Goal: Task Accomplishment & Management: Manage account settings

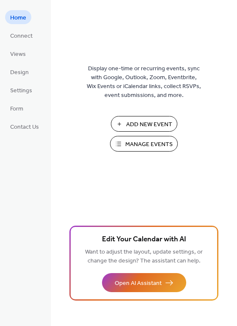
click at [130, 143] on span "Manage Events" at bounding box center [148, 144] width 47 height 9
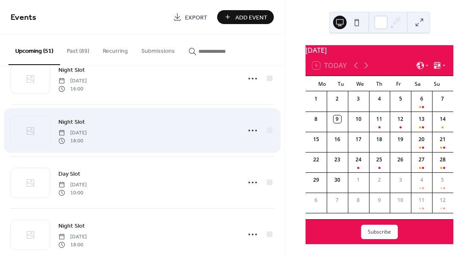
scroll to position [34, 0]
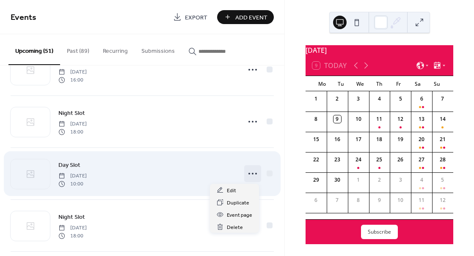
click at [249, 171] on icon at bounding box center [253, 174] width 14 height 14
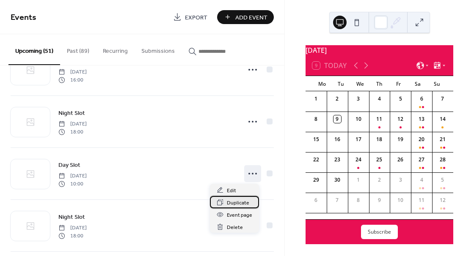
click at [239, 199] on span "Duplicate" at bounding box center [238, 203] width 22 height 9
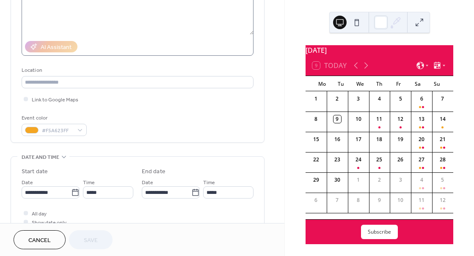
scroll to position [137, 0]
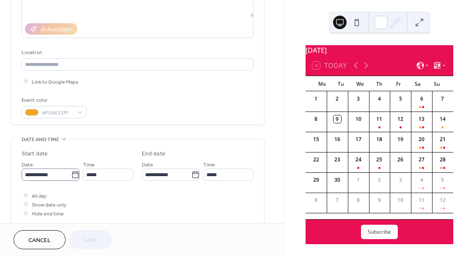
click at [72, 178] on icon at bounding box center [75, 174] width 6 height 7
click at [71, 178] on input "**********" at bounding box center [46, 175] width 49 height 12
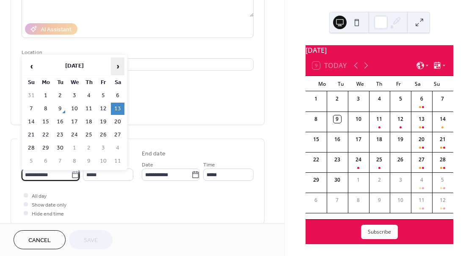
click at [118, 63] on span "›" at bounding box center [117, 66] width 13 height 17
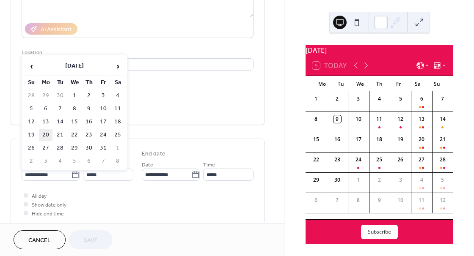
click at [47, 134] on td "20" at bounding box center [46, 135] width 14 height 12
type input "**********"
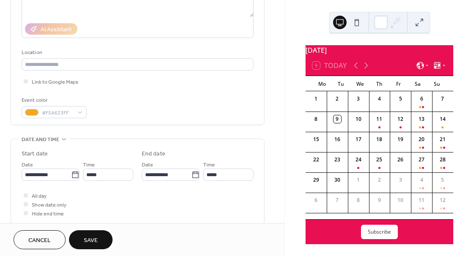
click at [95, 241] on span "Save" at bounding box center [91, 240] width 14 height 9
